Goal: Task Accomplishment & Management: Manage account settings

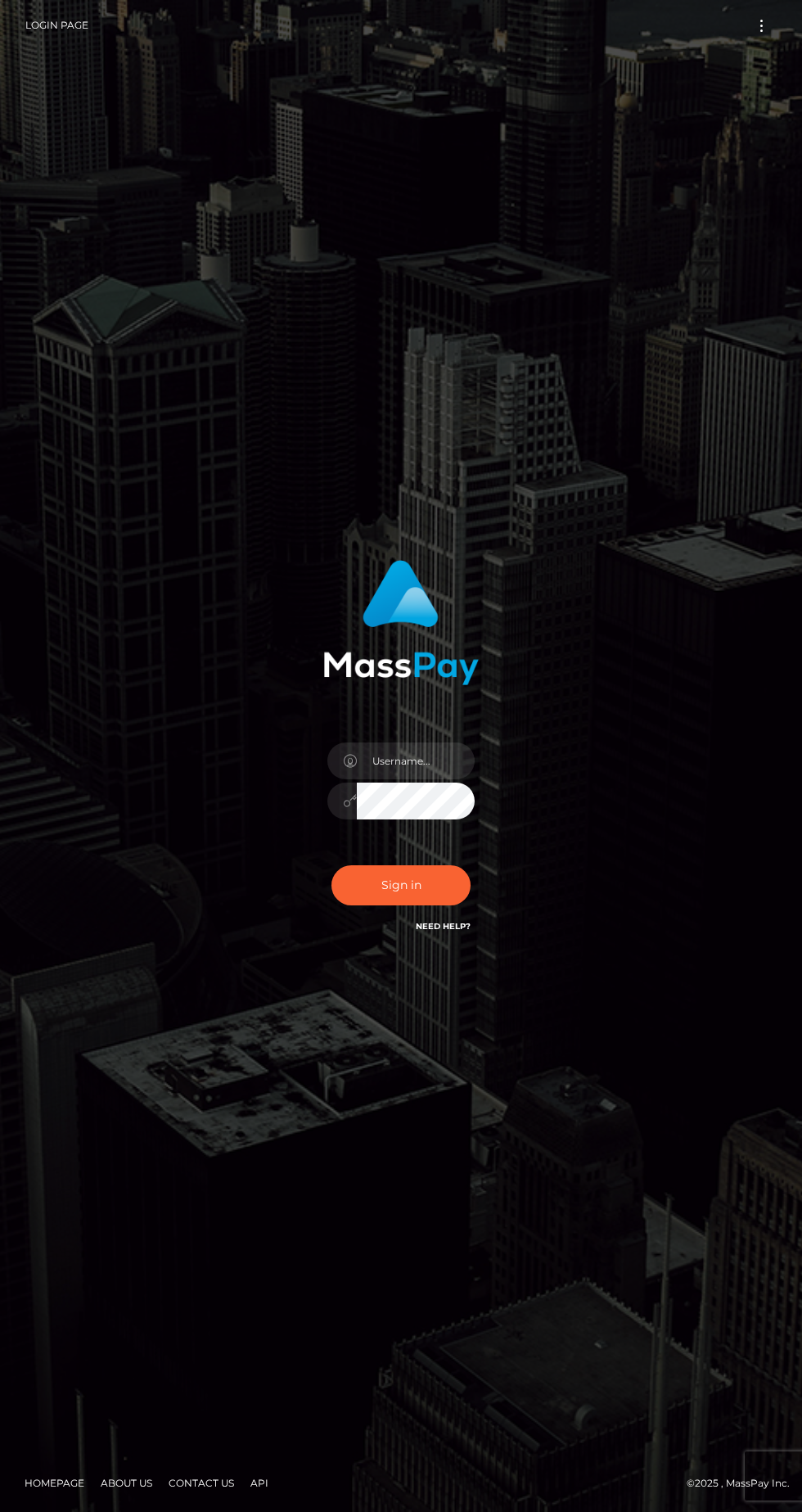
scroll to position [10, 0]
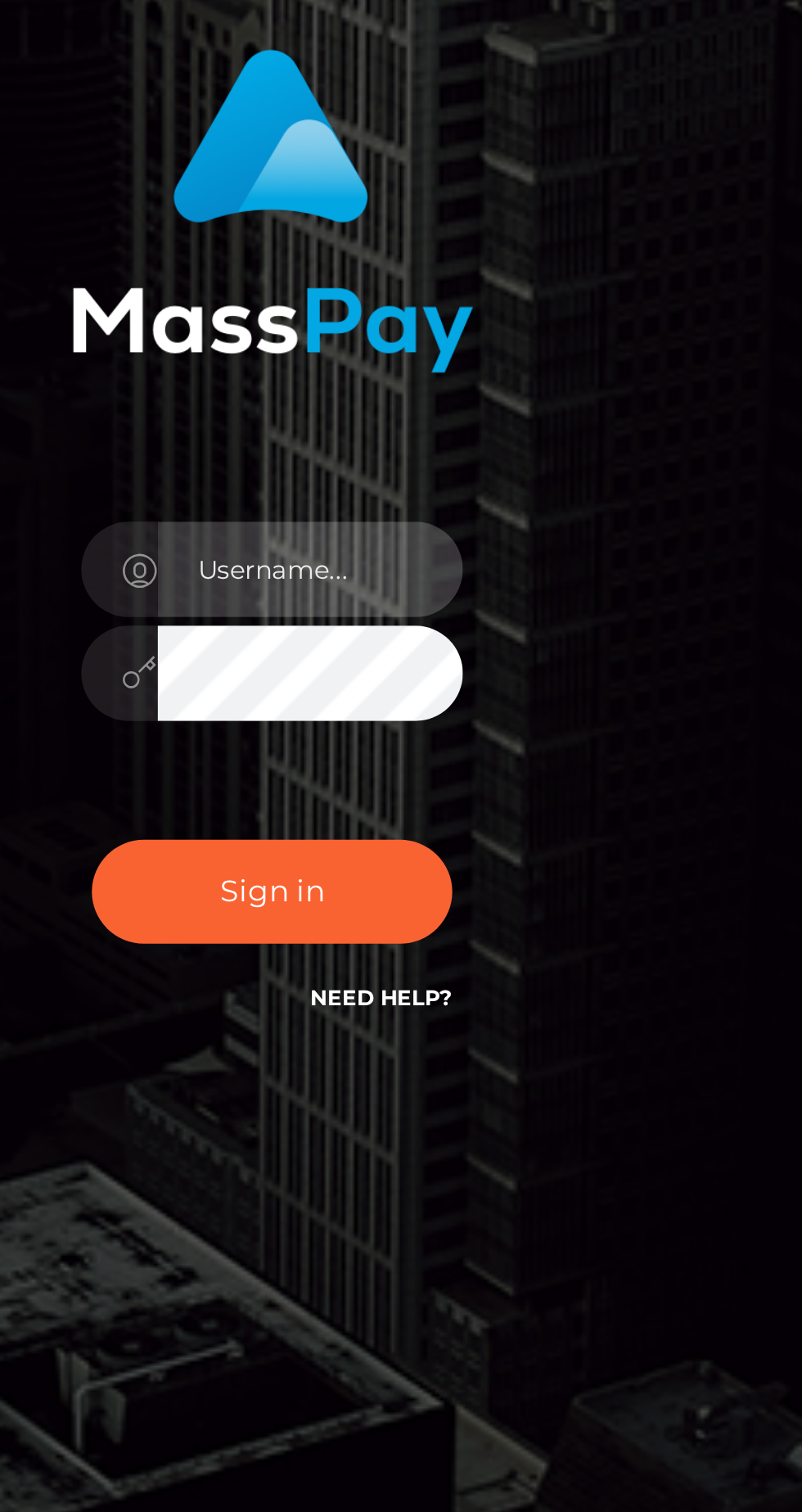
click at [418, 779] on input "text" at bounding box center [415, 760] width 118 height 37
type input "[EMAIL_ADDRESS][DOMAIN_NAME]"
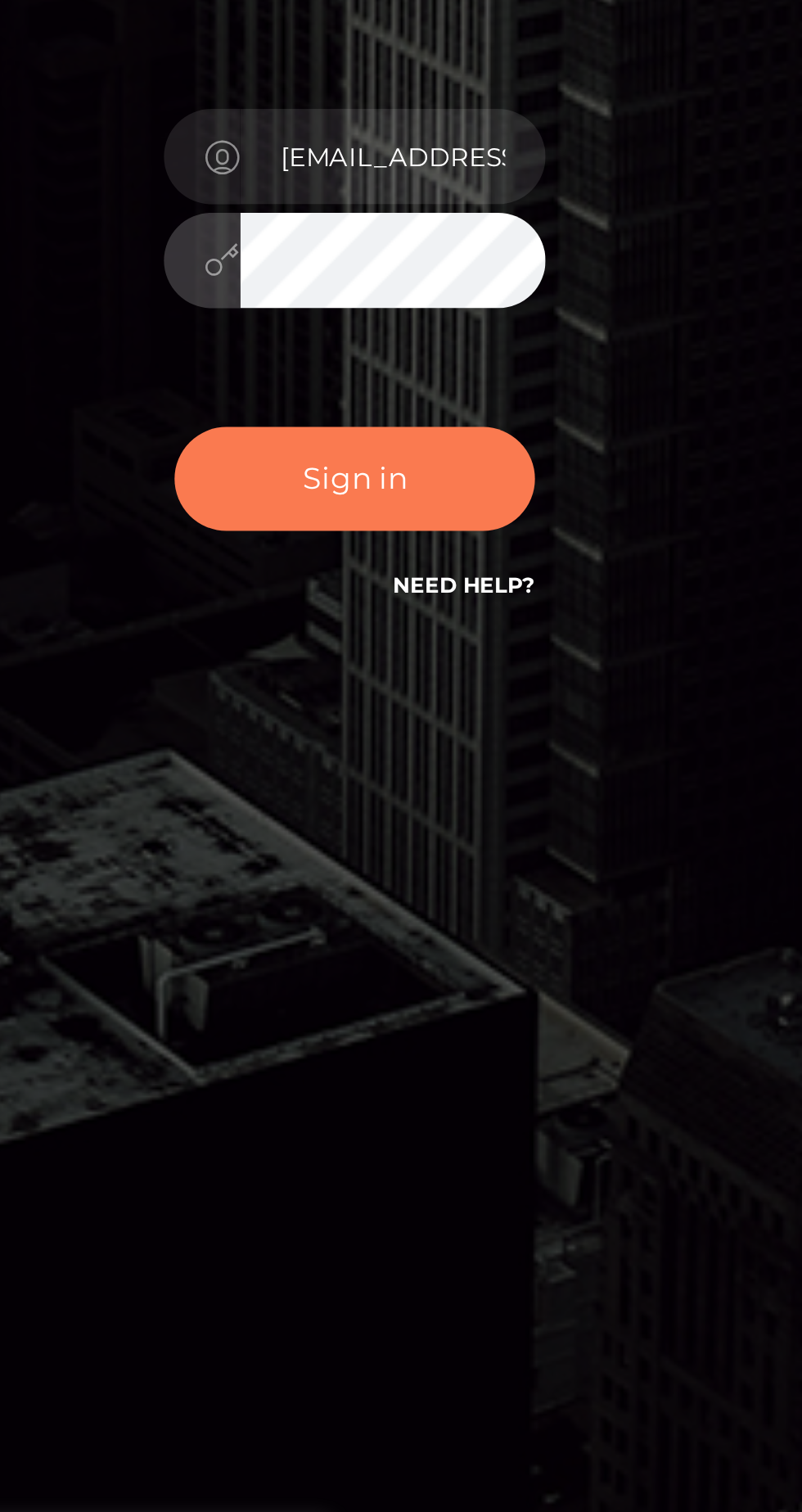
click at [435, 905] on button "Sign in" at bounding box center [401, 885] width 139 height 40
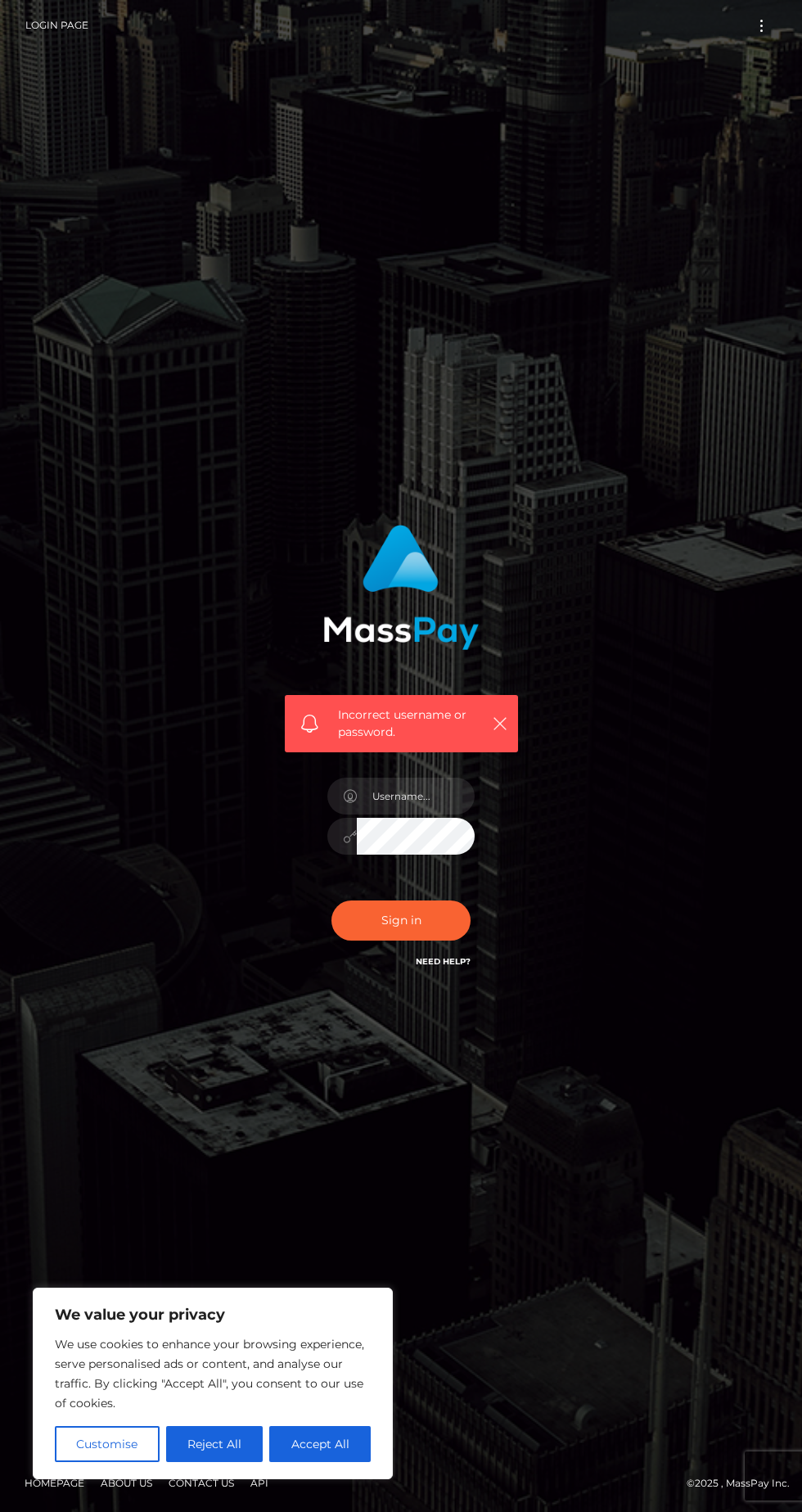
click at [431, 967] on link "Need Help?" at bounding box center [442, 962] width 54 height 11
